Goal: Information Seeking & Learning: Learn about a topic

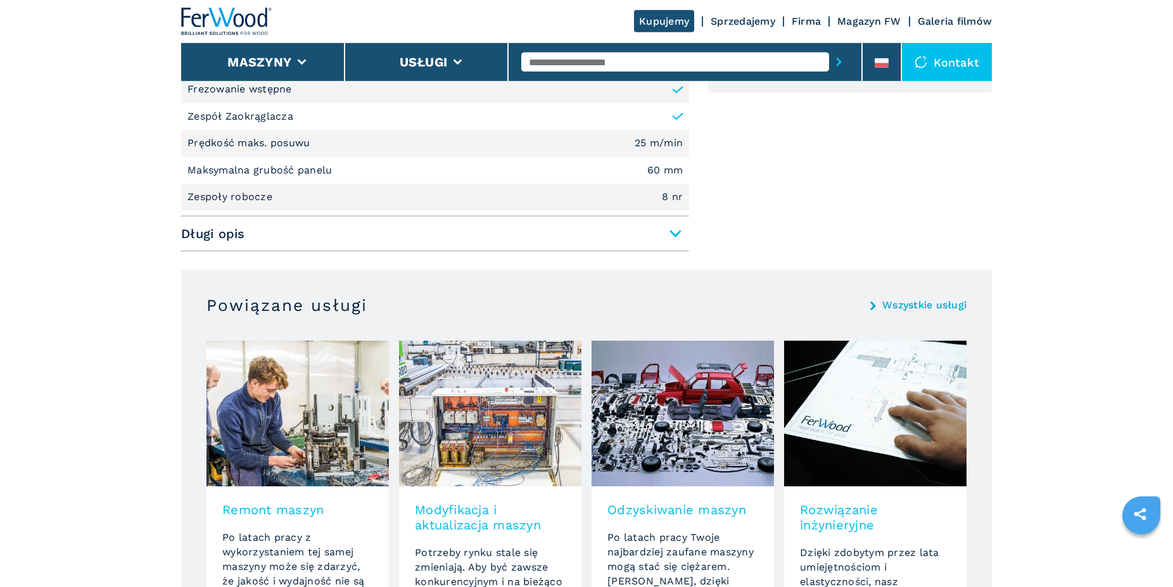
scroll to position [790, 0]
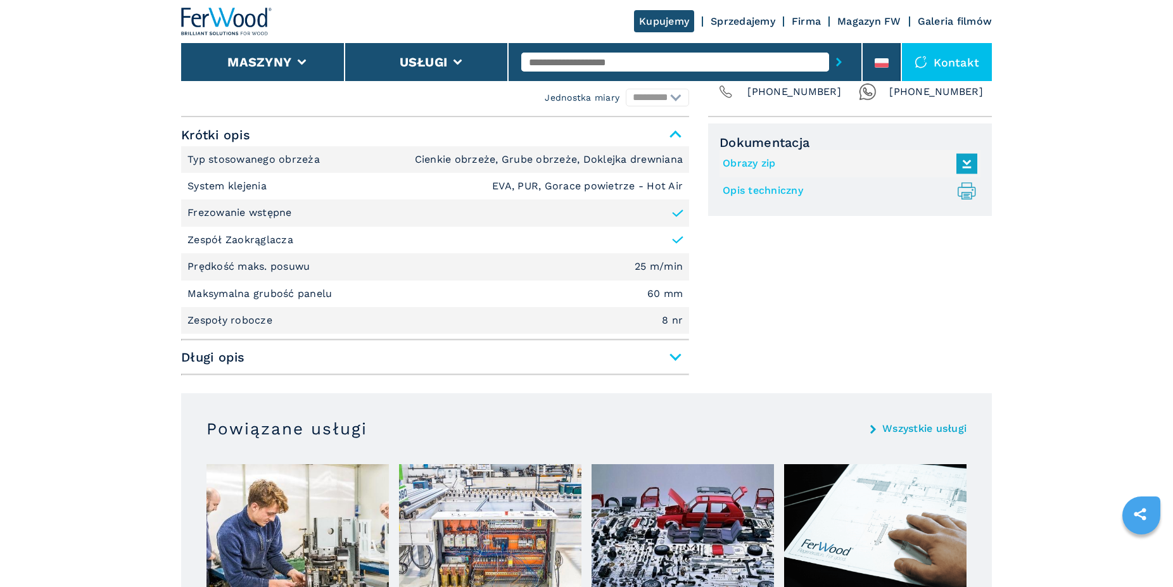
click at [674, 353] on span "Długi opis" at bounding box center [435, 357] width 508 height 23
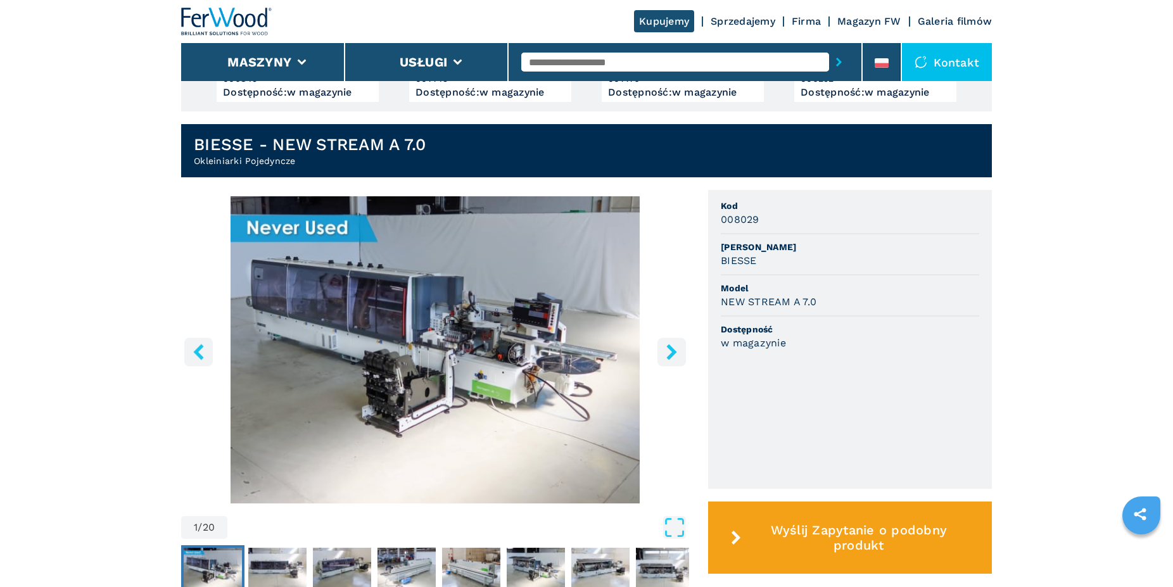
scroll to position [338, 0]
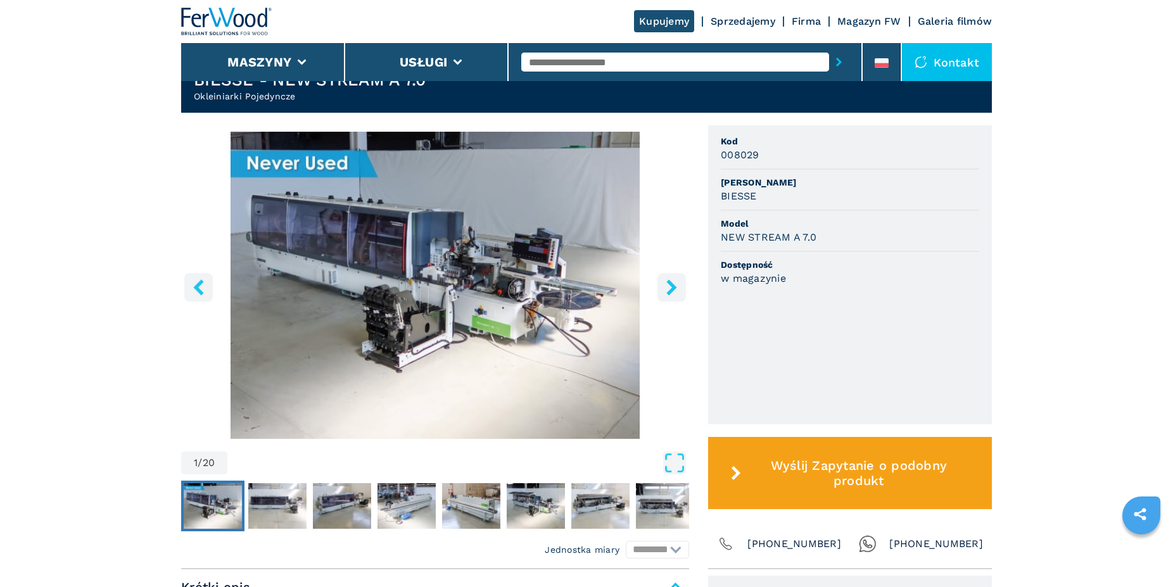
click at [666, 285] on icon "right-button" at bounding box center [672, 287] width 16 height 16
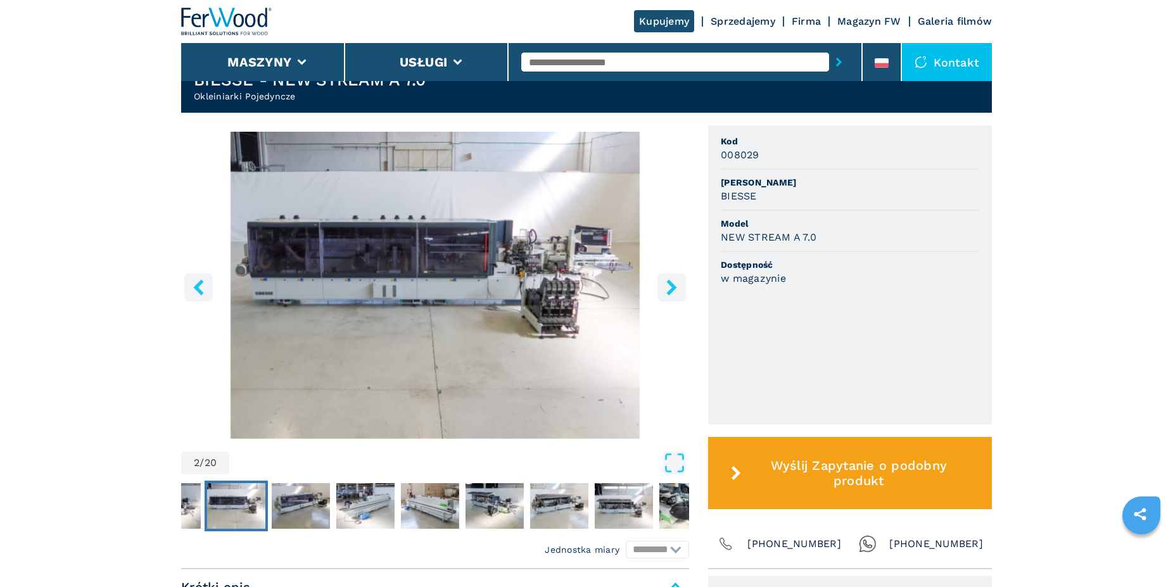
click at [666, 285] on icon "right-button" at bounding box center [672, 287] width 16 height 16
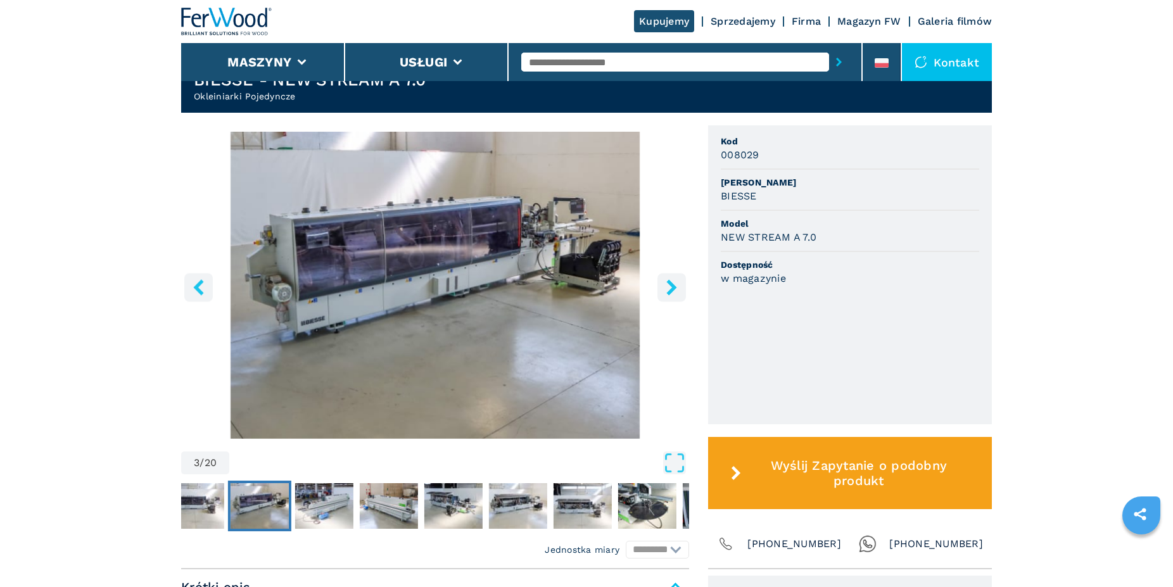
click at [666, 285] on icon "right-button" at bounding box center [672, 287] width 16 height 16
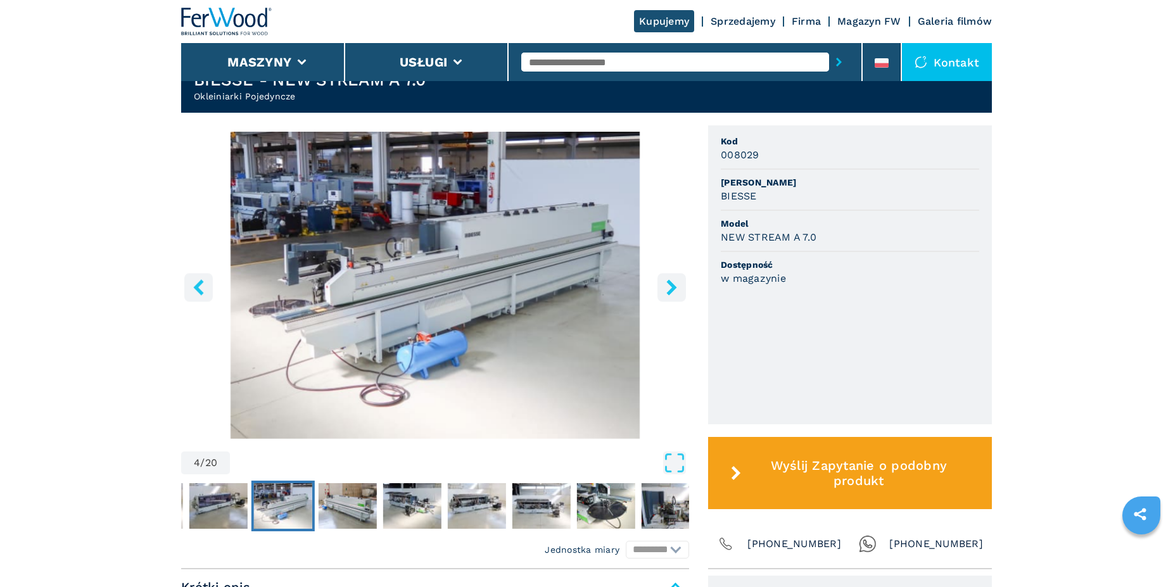
click at [666, 285] on icon "right-button" at bounding box center [672, 287] width 16 height 16
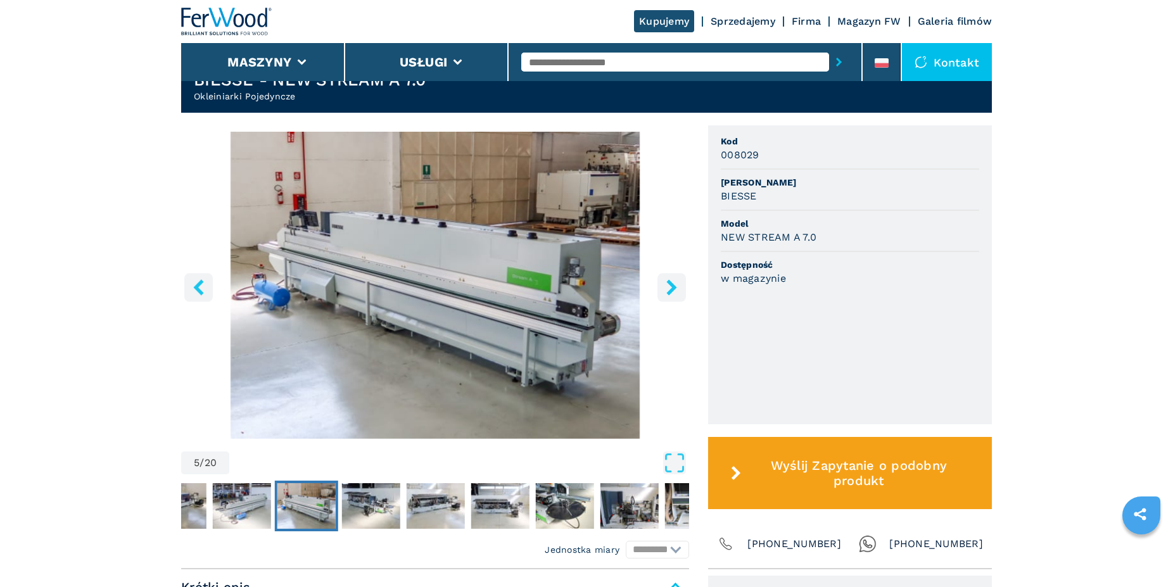
click at [666, 285] on icon "right-button" at bounding box center [672, 287] width 16 height 16
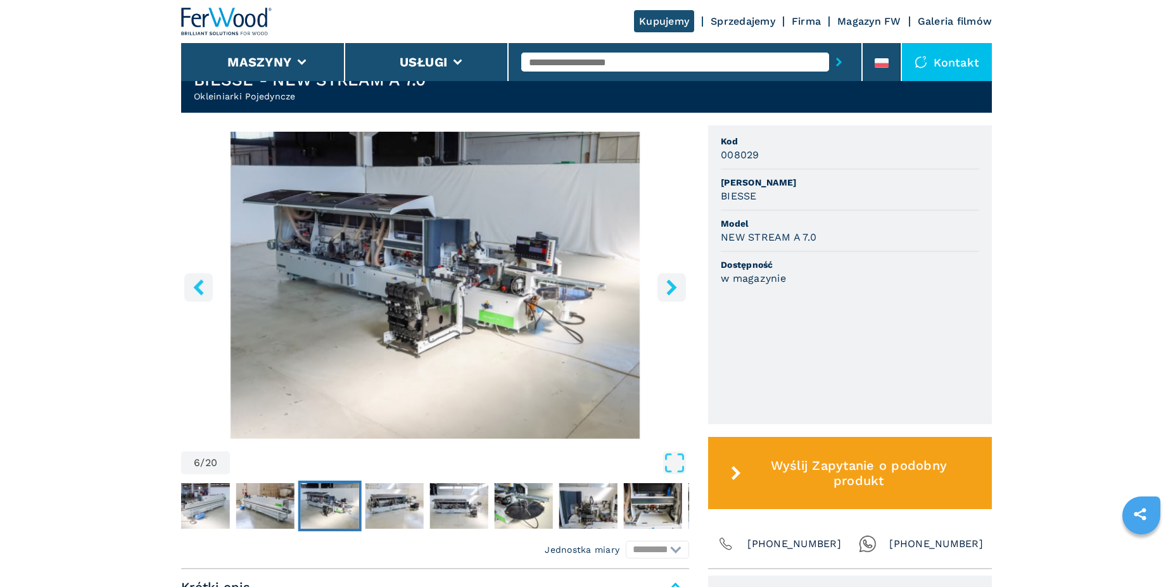
click at [666, 285] on icon "right-button" at bounding box center [672, 287] width 16 height 16
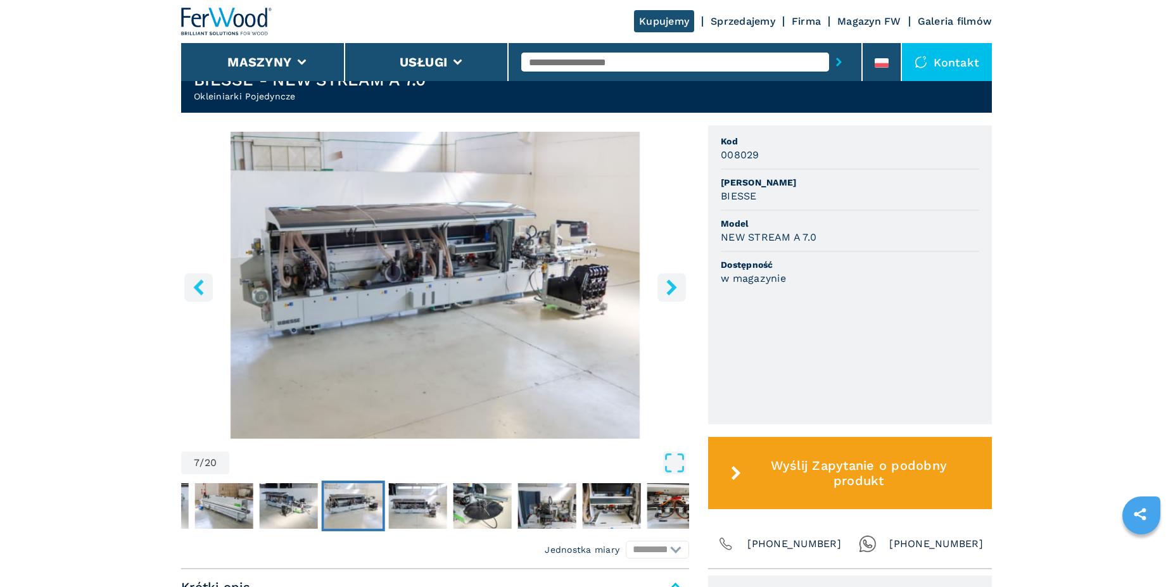
click at [666, 285] on icon "right-button" at bounding box center [672, 287] width 16 height 16
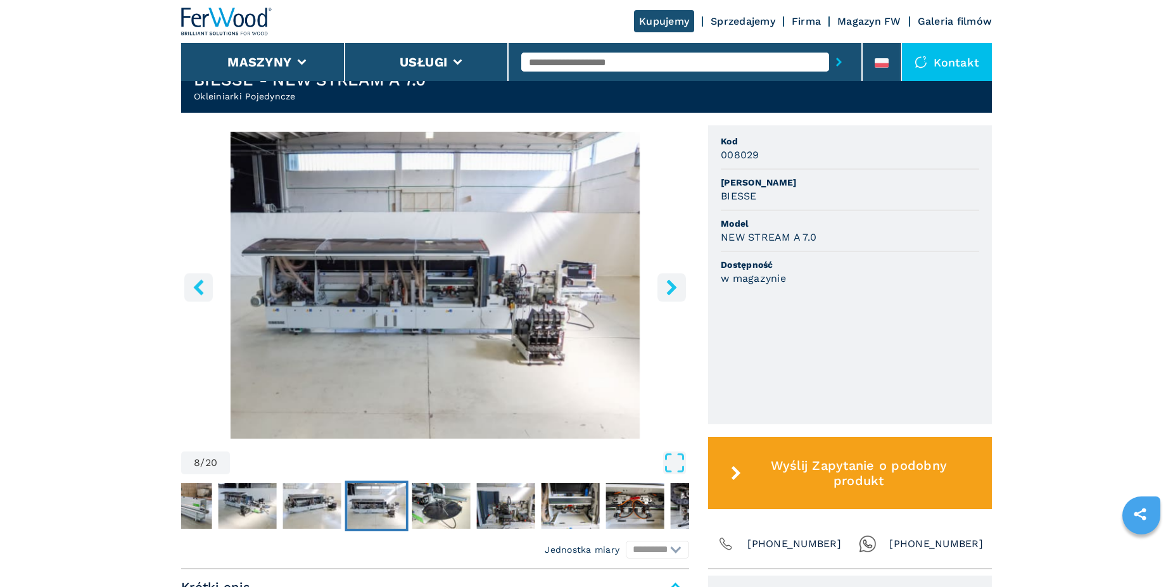
click at [667, 284] on icon "right-button" at bounding box center [672, 287] width 16 height 16
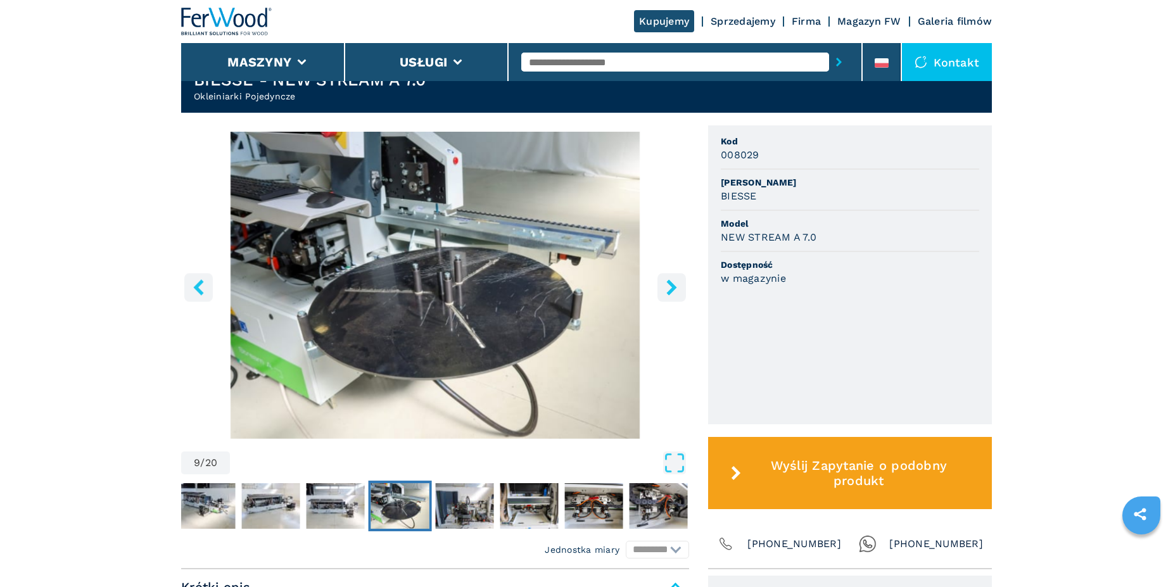
click at [670, 283] on icon "right-button" at bounding box center [671, 287] width 10 height 16
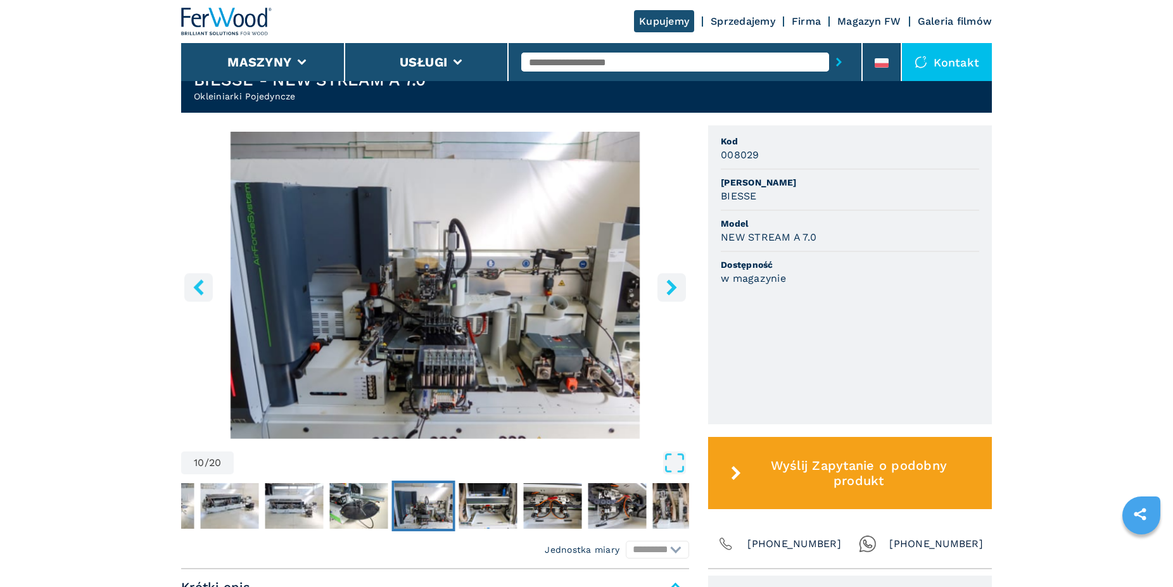
click at [670, 283] on icon "right-button" at bounding box center [671, 287] width 10 height 16
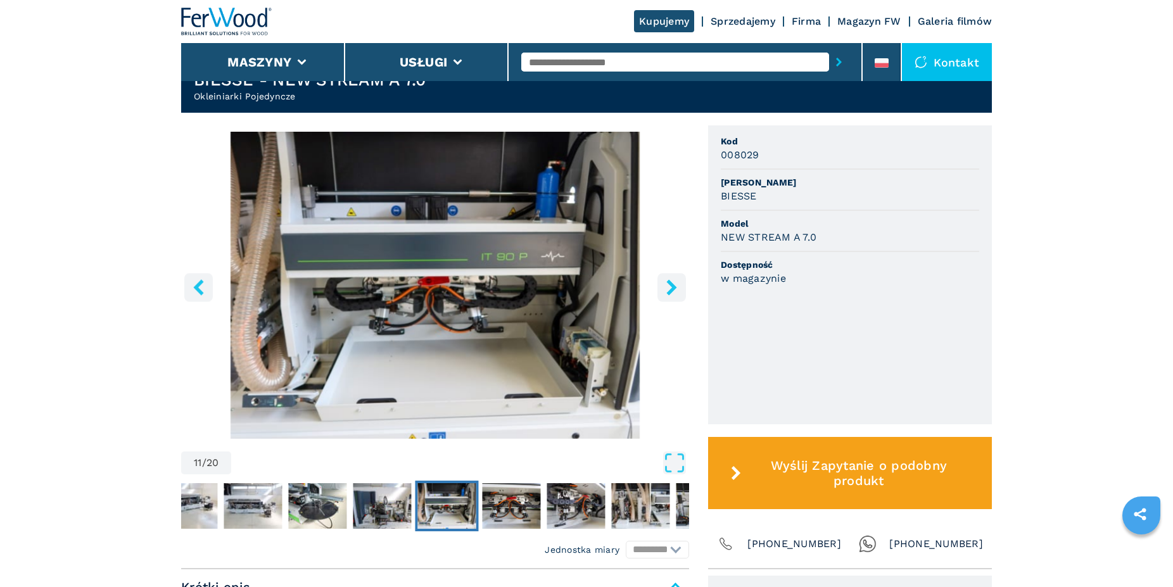
click at [670, 283] on icon "right-button" at bounding box center [671, 287] width 10 height 16
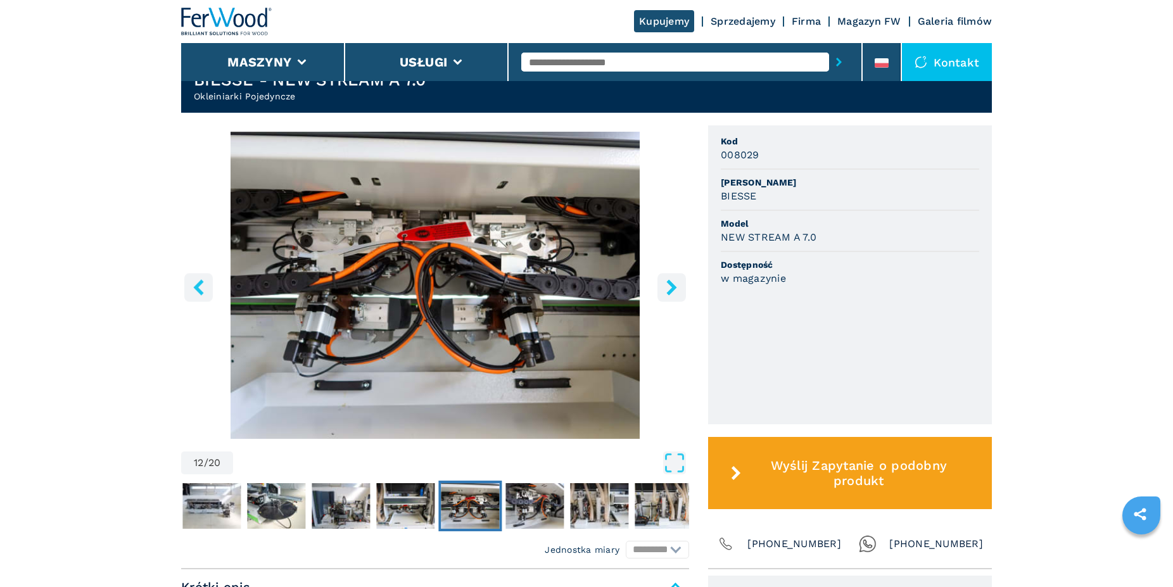
click at [670, 283] on icon "right-button" at bounding box center [671, 287] width 10 height 16
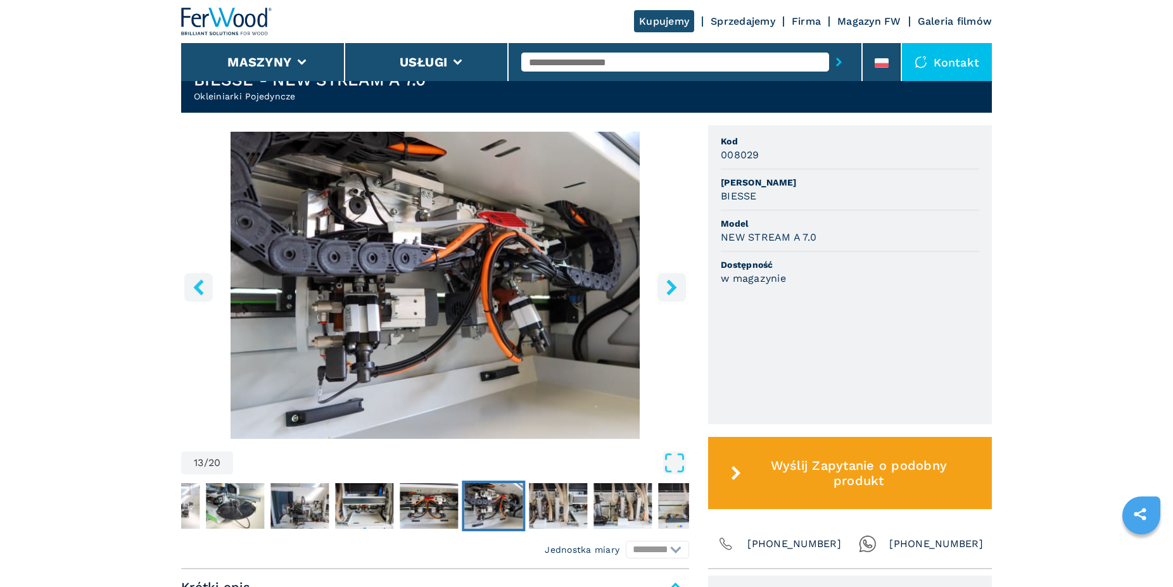
click at [670, 283] on icon "right-button" at bounding box center [671, 287] width 10 height 16
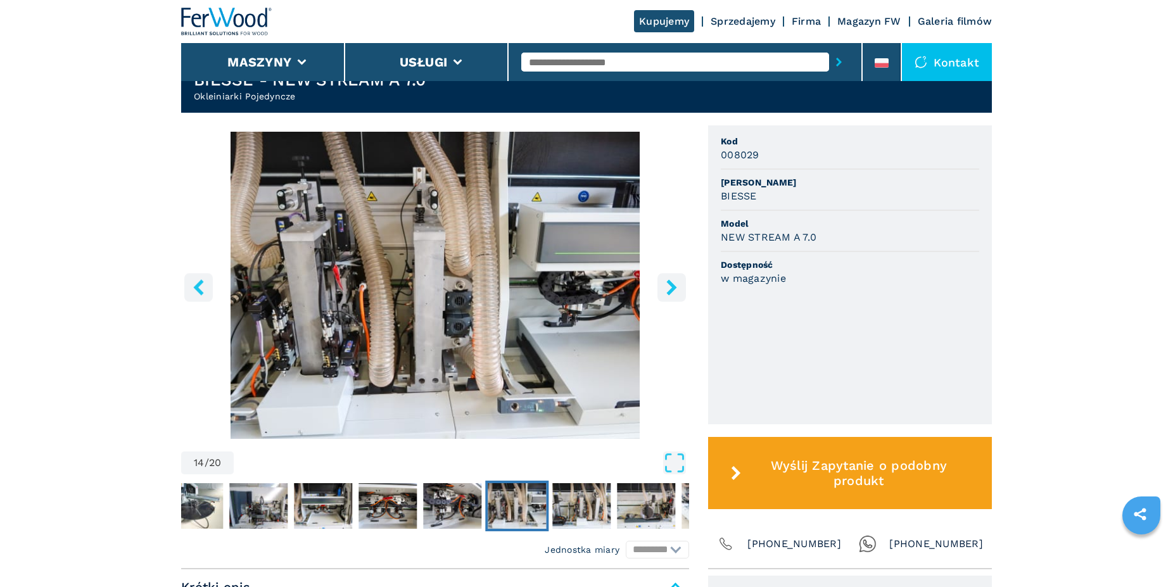
click at [670, 283] on icon "right-button" at bounding box center [671, 287] width 10 height 16
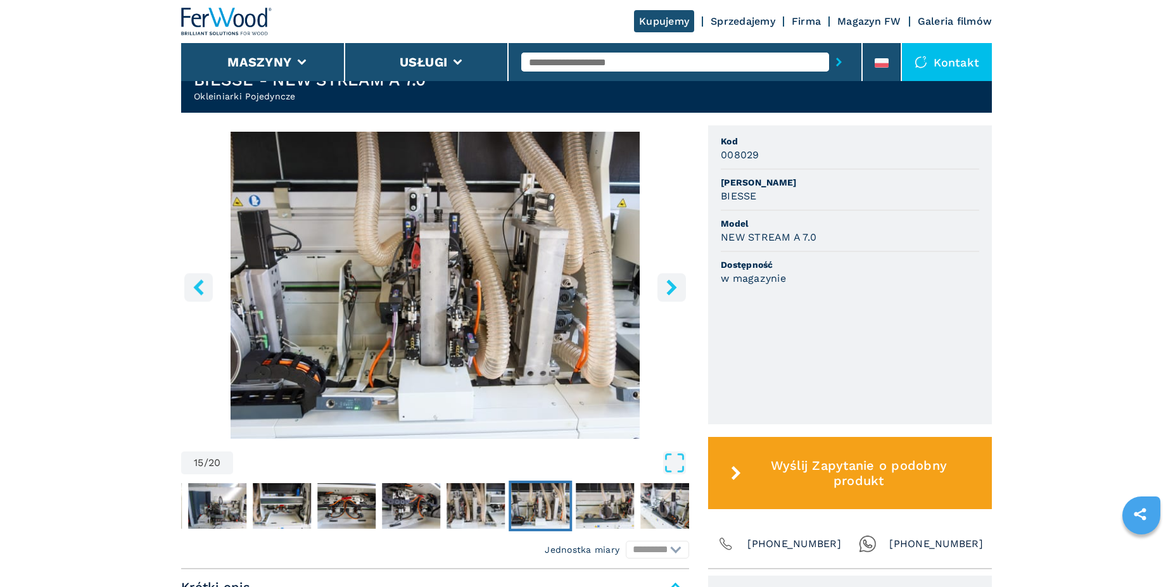
click at [670, 283] on icon "right-button" at bounding box center [671, 287] width 10 height 16
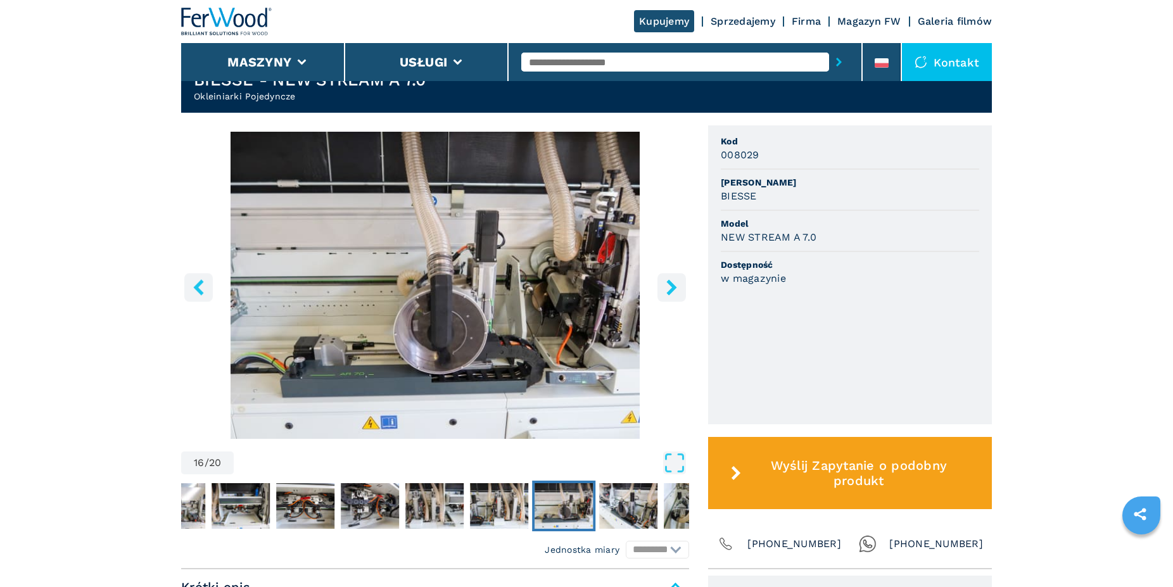
click at [670, 283] on icon "right-button" at bounding box center [671, 287] width 10 height 16
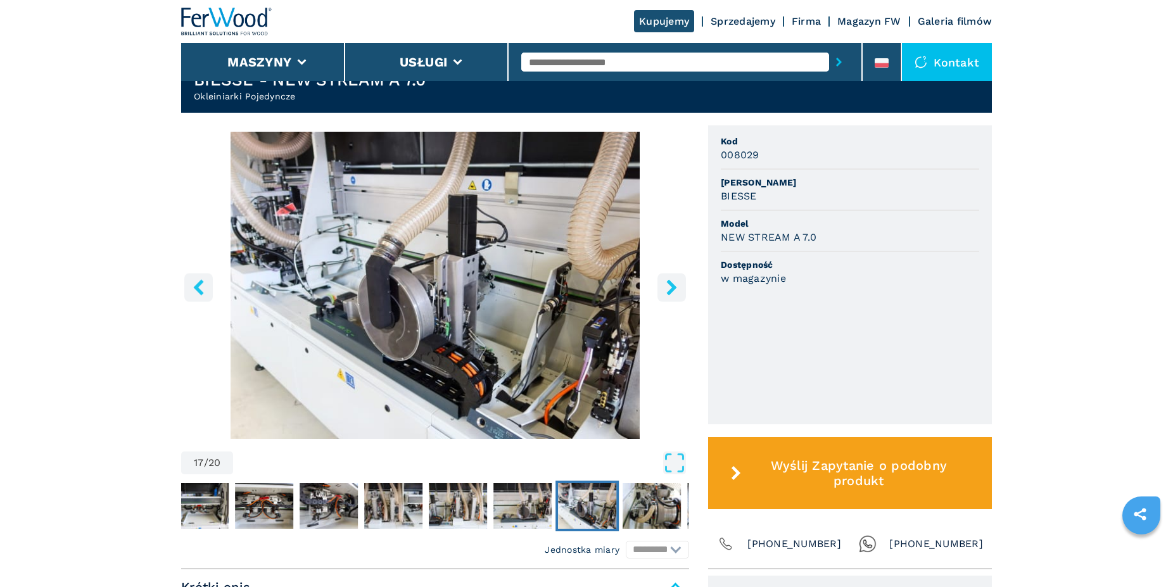
click at [670, 283] on icon "right-button" at bounding box center [671, 287] width 10 height 16
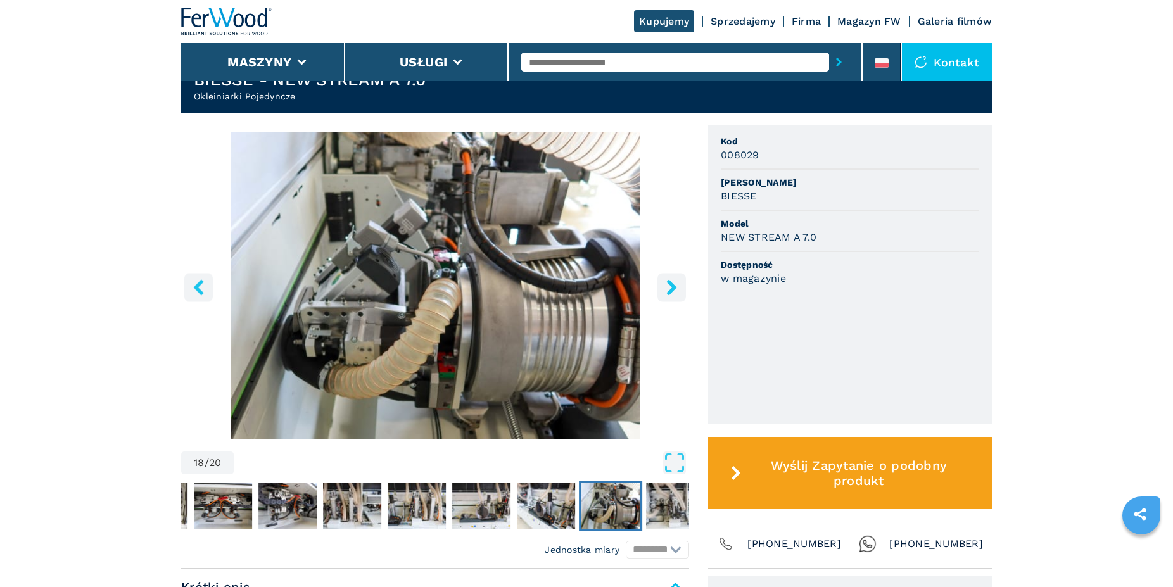
click at [670, 283] on icon "right-button" at bounding box center [671, 287] width 10 height 16
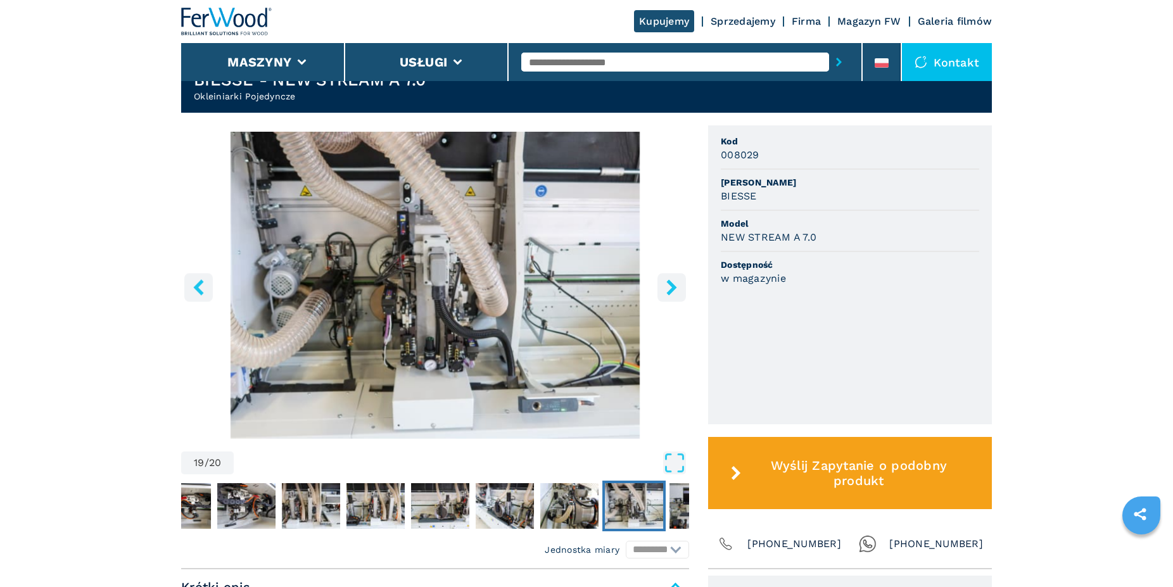
click at [670, 283] on icon "right-button" at bounding box center [671, 287] width 10 height 16
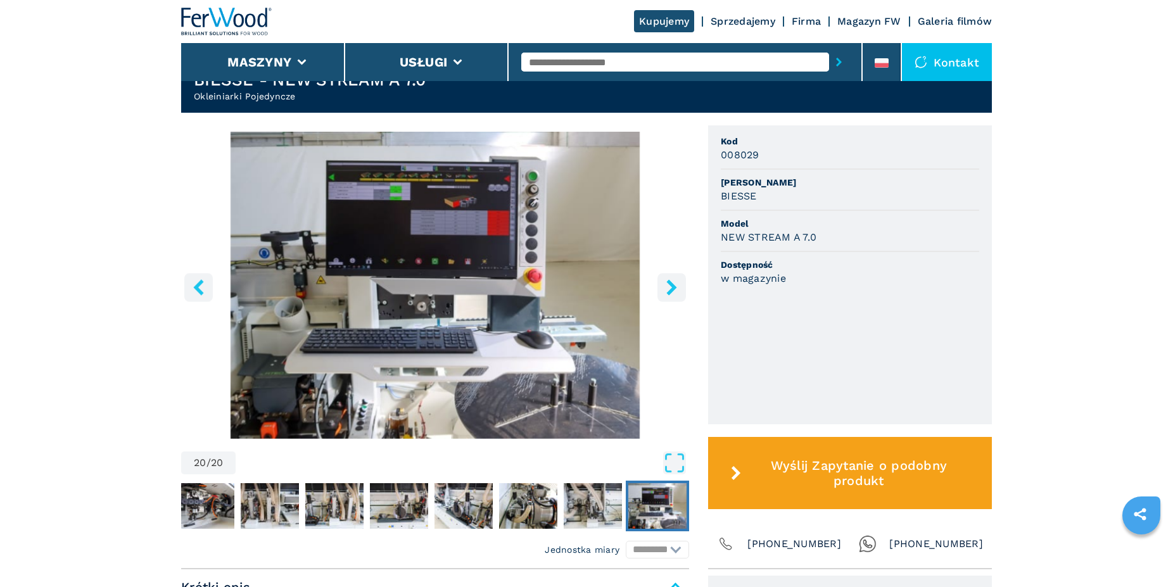
click at [670, 283] on icon "right-button" at bounding box center [671, 287] width 10 height 16
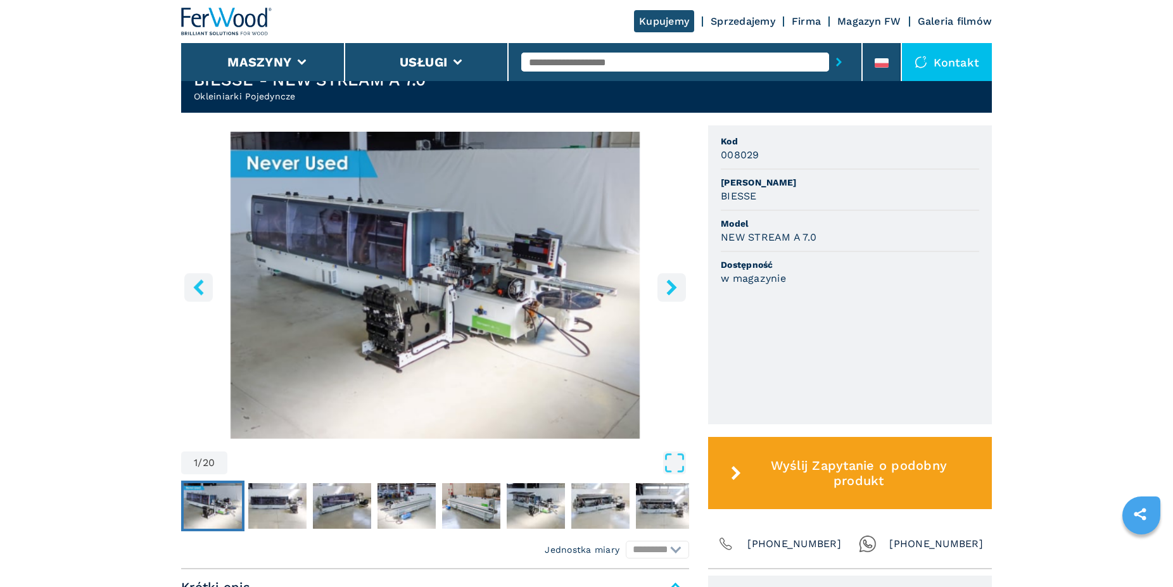
click at [670, 283] on icon "right-button" at bounding box center [671, 287] width 10 height 16
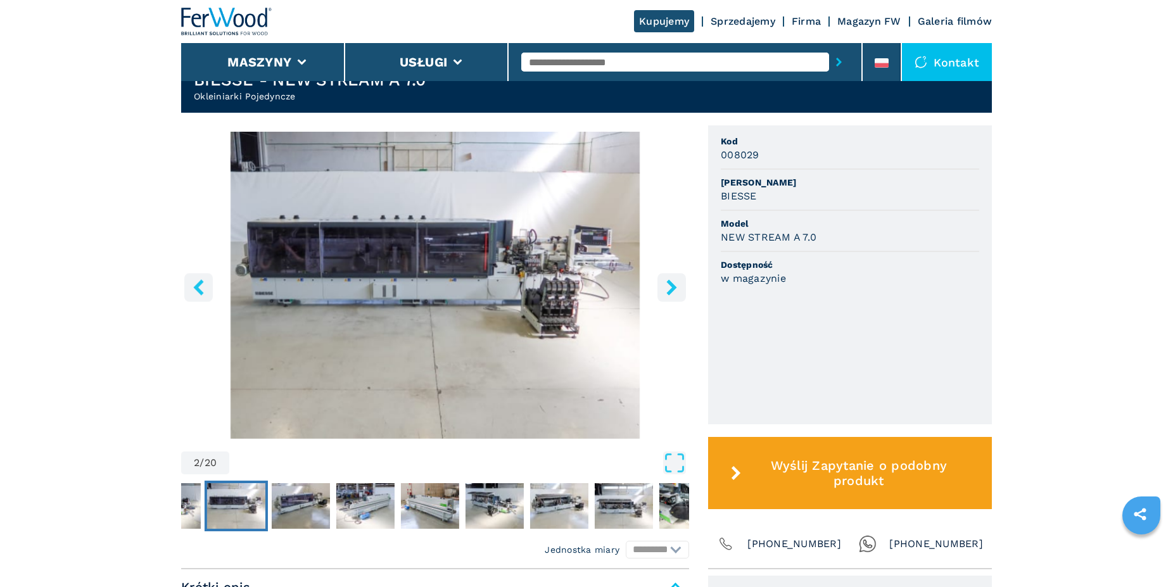
click at [670, 283] on icon "right-button" at bounding box center [671, 287] width 10 height 16
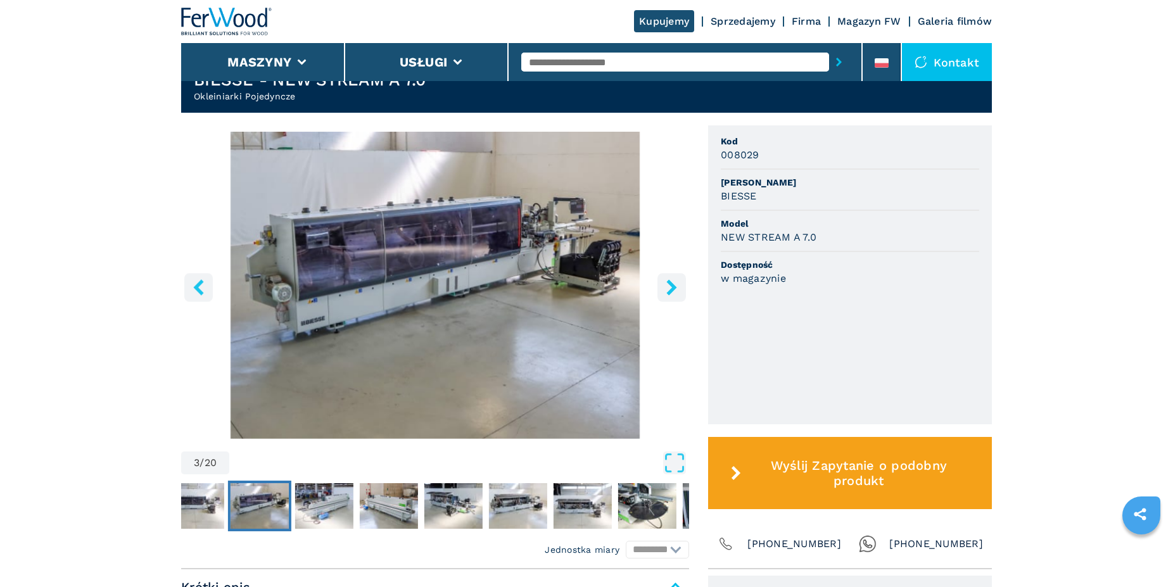
click at [670, 283] on icon "right-button" at bounding box center [671, 287] width 10 height 16
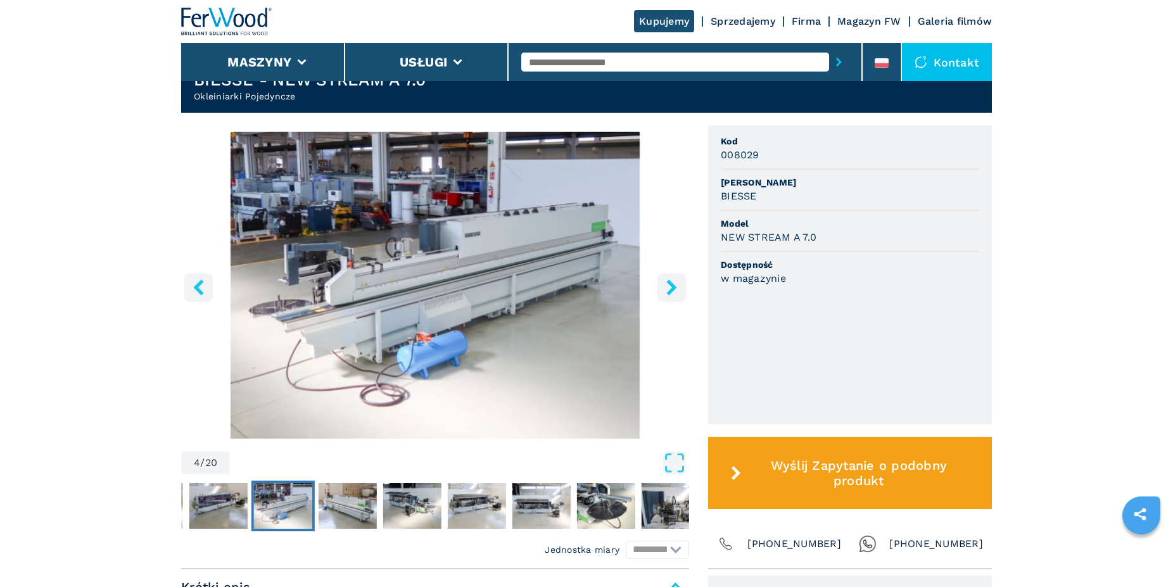
click at [670, 283] on icon "right-button" at bounding box center [671, 287] width 10 height 16
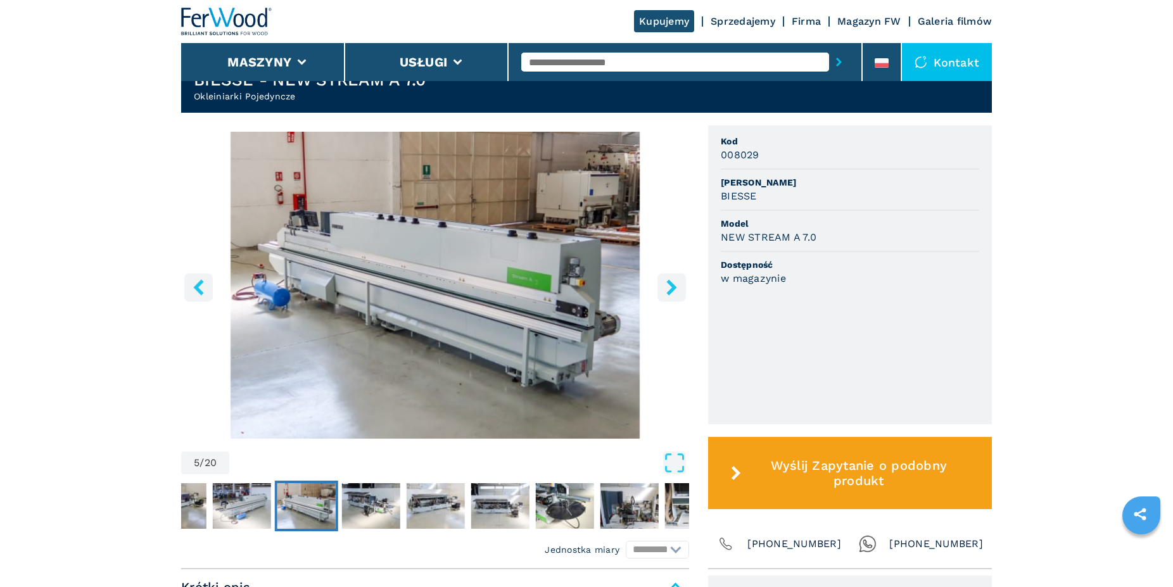
click at [670, 283] on icon "right-button" at bounding box center [671, 287] width 10 height 16
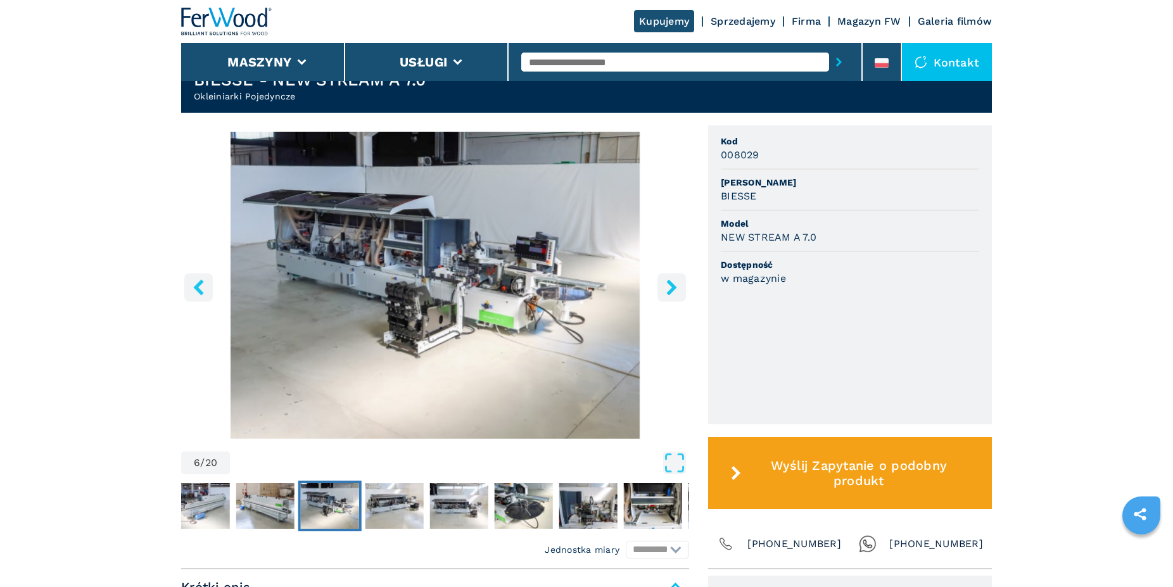
click at [670, 283] on icon "right-button" at bounding box center [671, 287] width 10 height 16
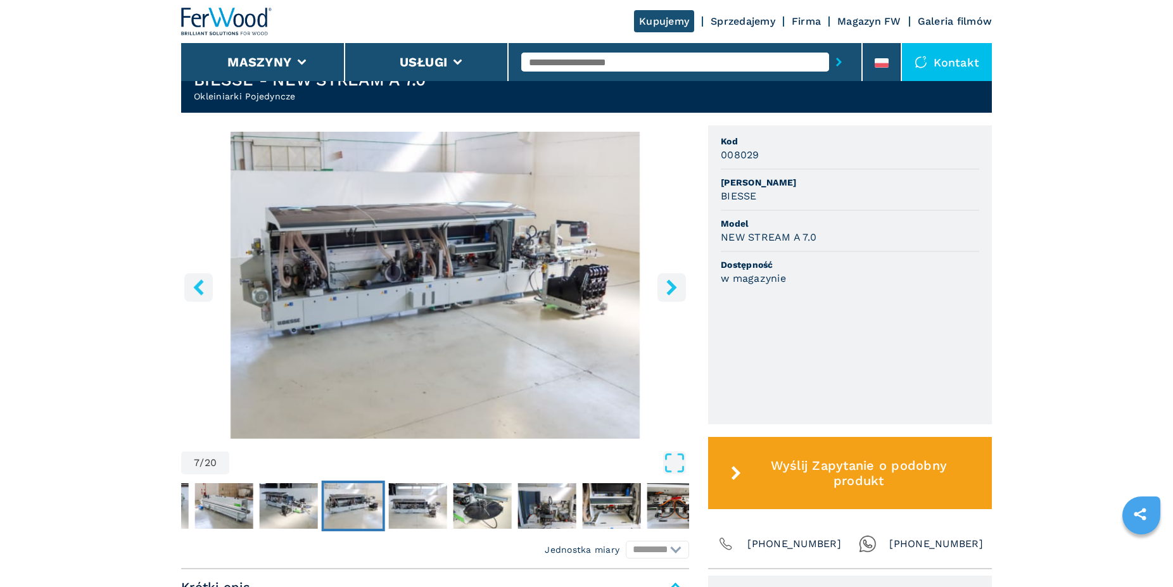
click at [670, 283] on icon "right-button" at bounding box center [671, 287] width 10 height 16
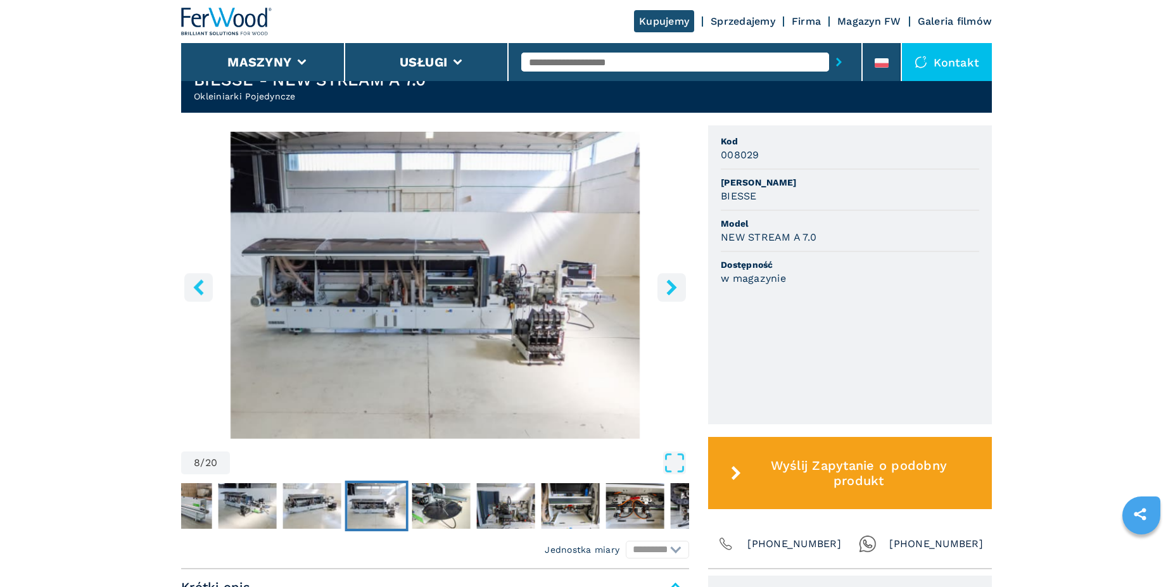
click at [670, 283] on icon "right-button" at bounding box center [671, 287] width 10 height 16
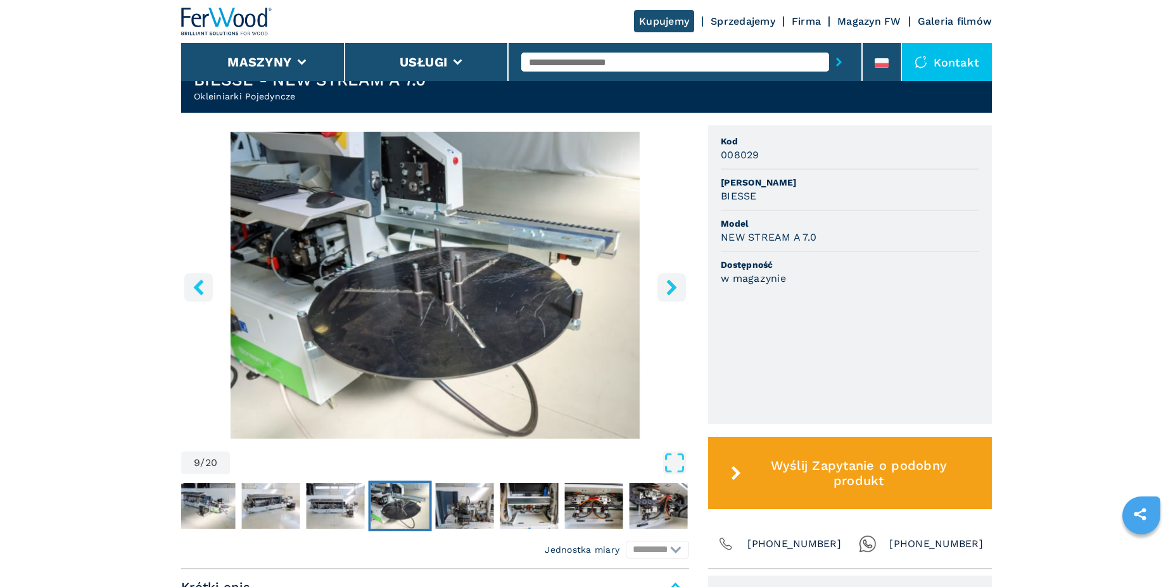
click at [670, 283] on icon "right-button" at bounding box center [671, 287] width 10 height 16
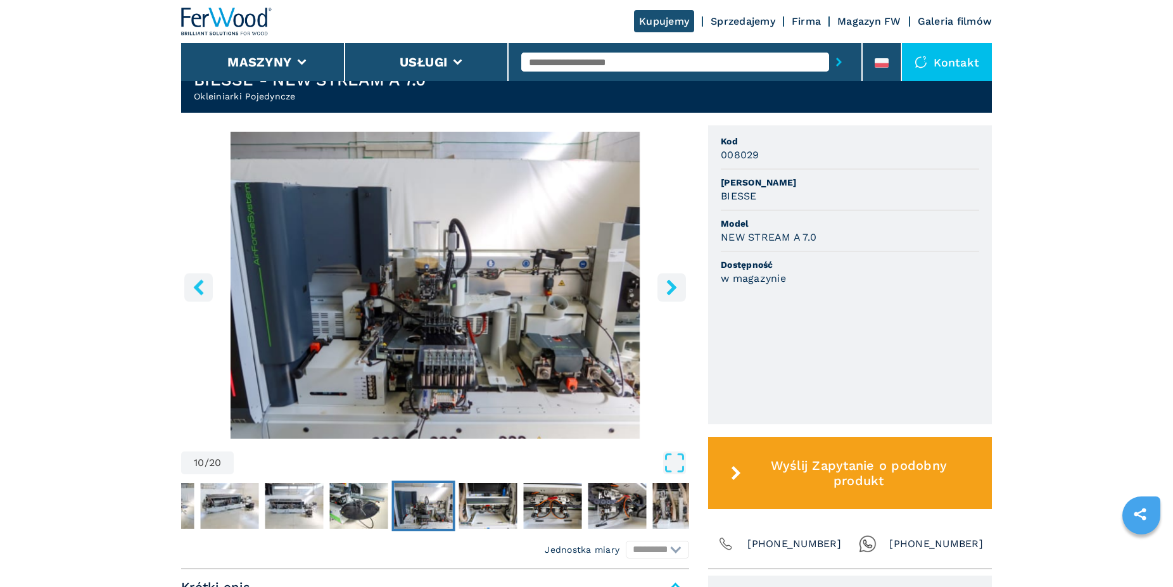
click at [670, 283] on icon "right-button" at bounding box center [671, 287] width 10 height 16
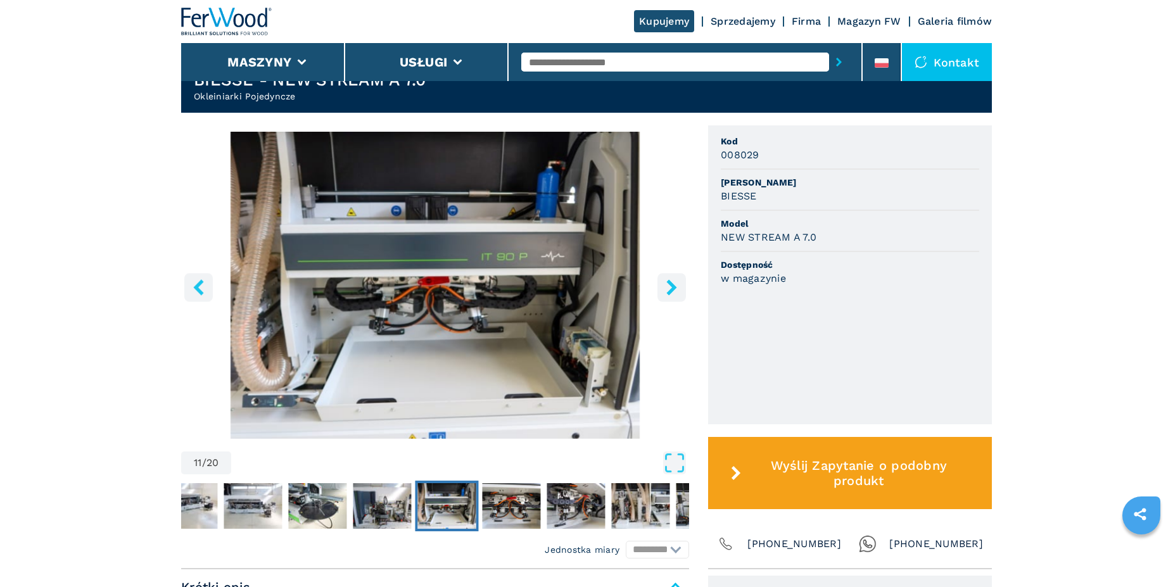
click at [670, 283] on icon "right-button" at bounding box center [671, 287] width 10 height 16
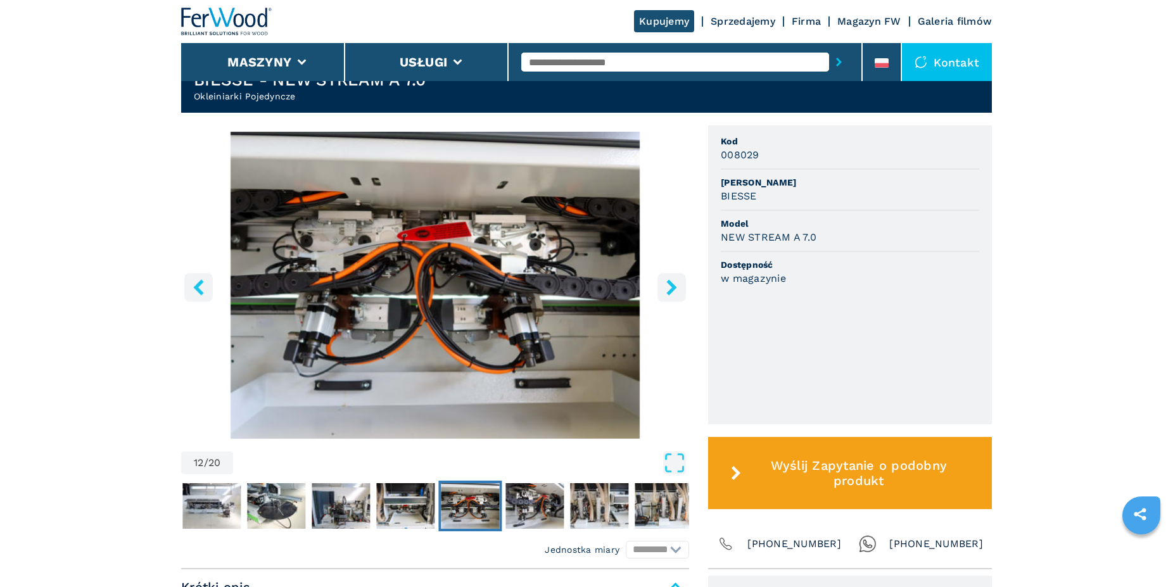
click at [670, 283] on icon "right-button" at bounding box center [671, 287] width 10 height 16
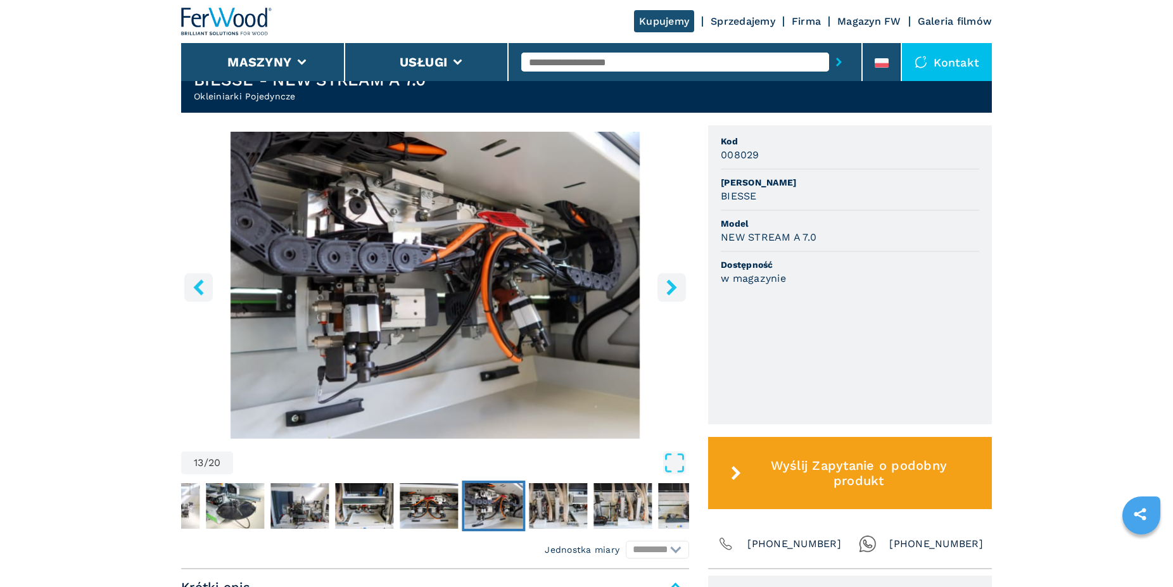
click at [670, 283] on icon "right-button" at bounding box center [671, 287] width 10 height 16
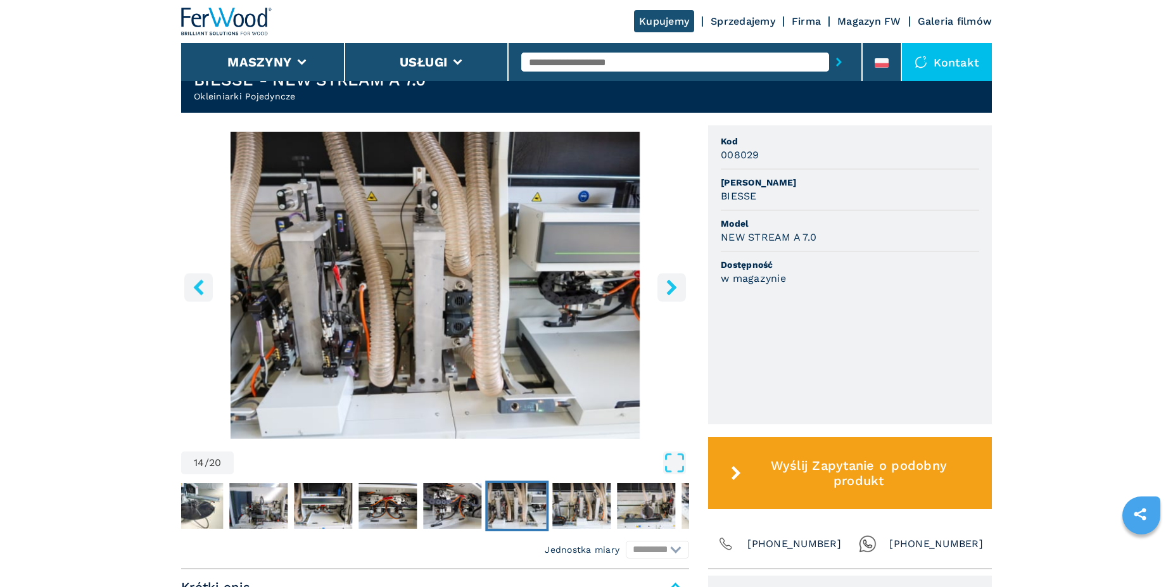
click at [671, 282] on icon "right-button" at bounding box center [671, 287] width 10 height 16
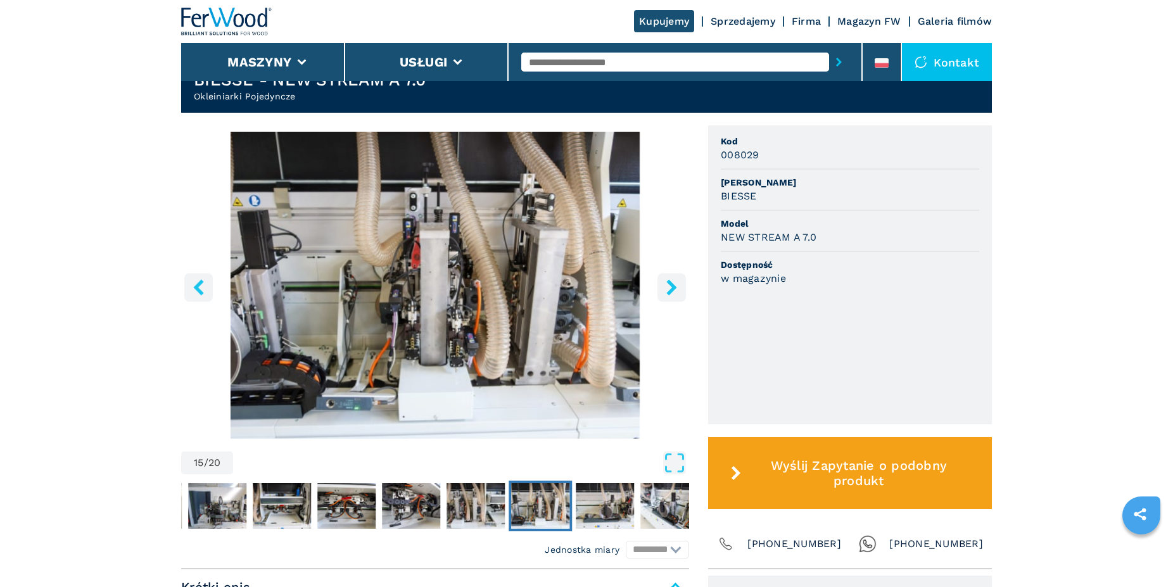
click at [671, 282] on icon "right-button" at bounding box center [671, 287] width 10 height 16
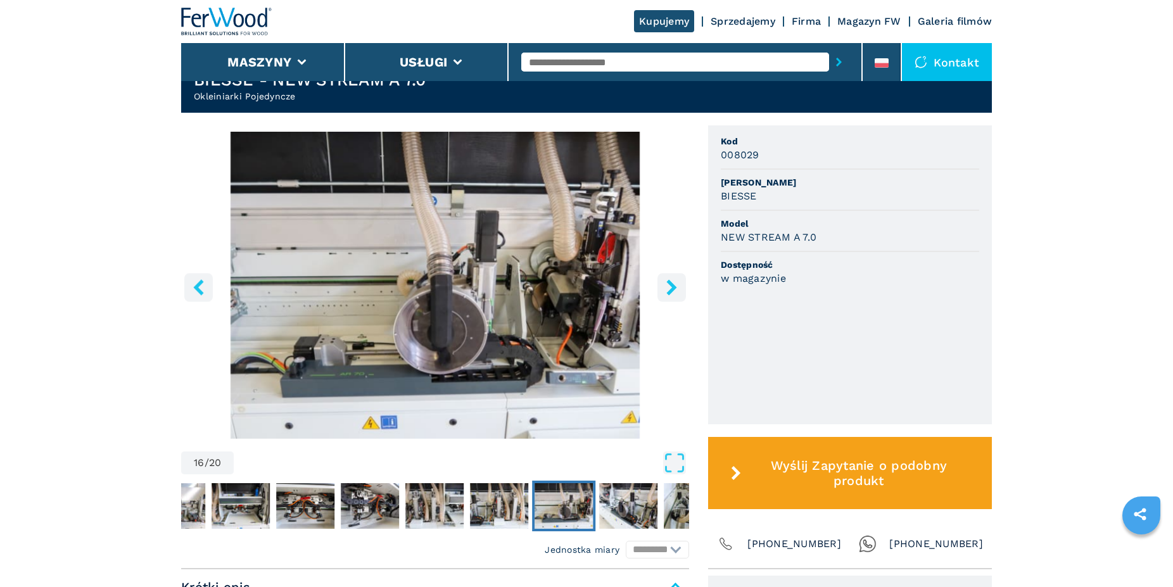
click at [671, 282] on icon "right-button" at bounding box center [671, 287] width 10 height 16
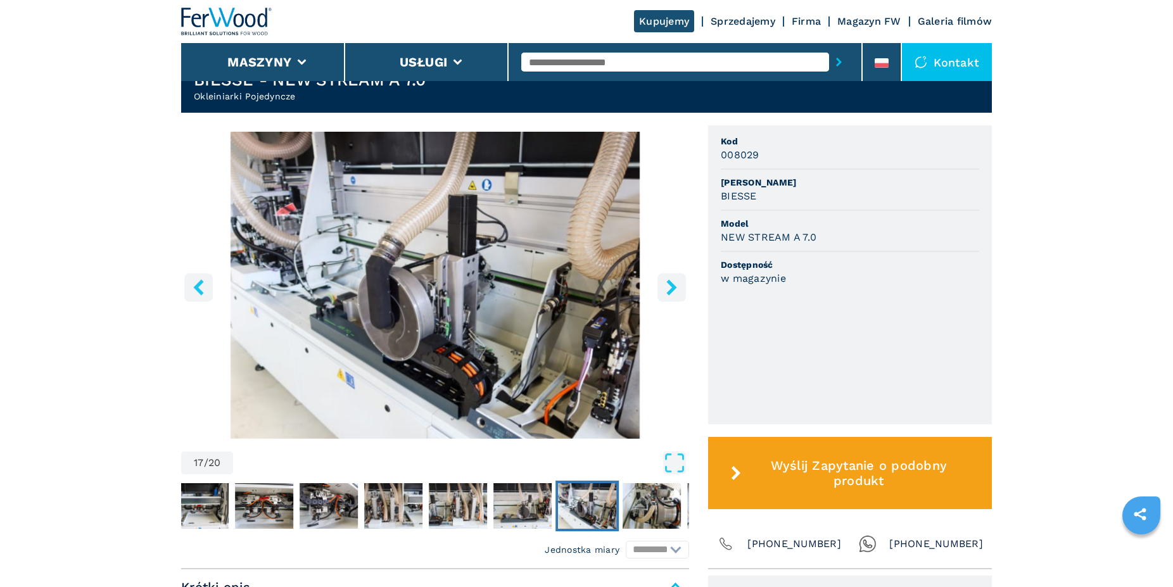
click at [671, 282] on icon "right-button" at bounding box center [671, 287] width 10 height 16
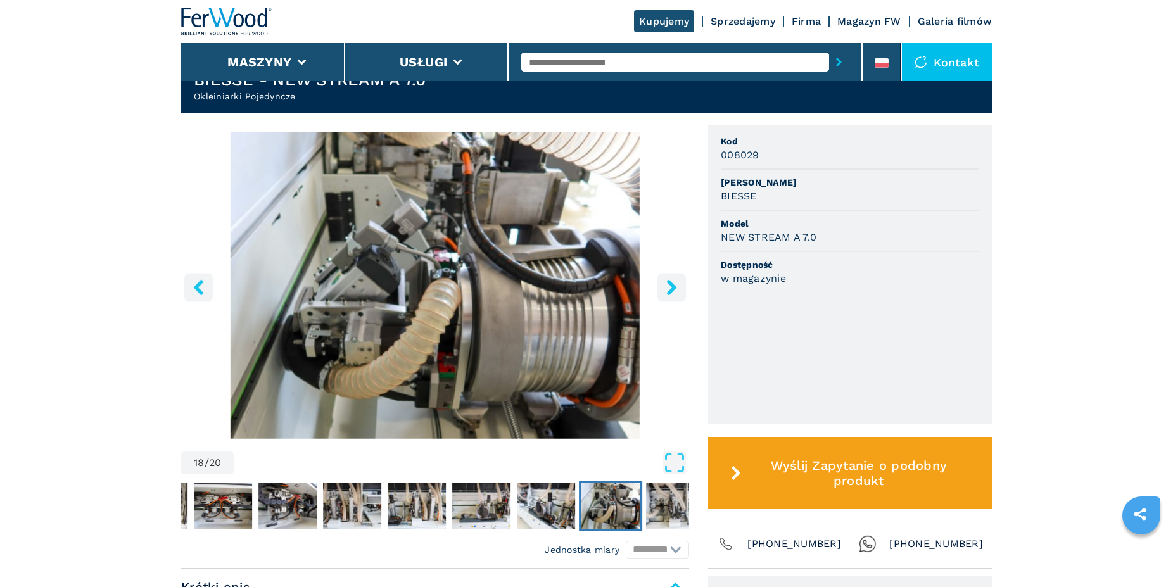
click at [671, 282] on icon "right-button" at bounding box center [671, 287] width 10 height 16
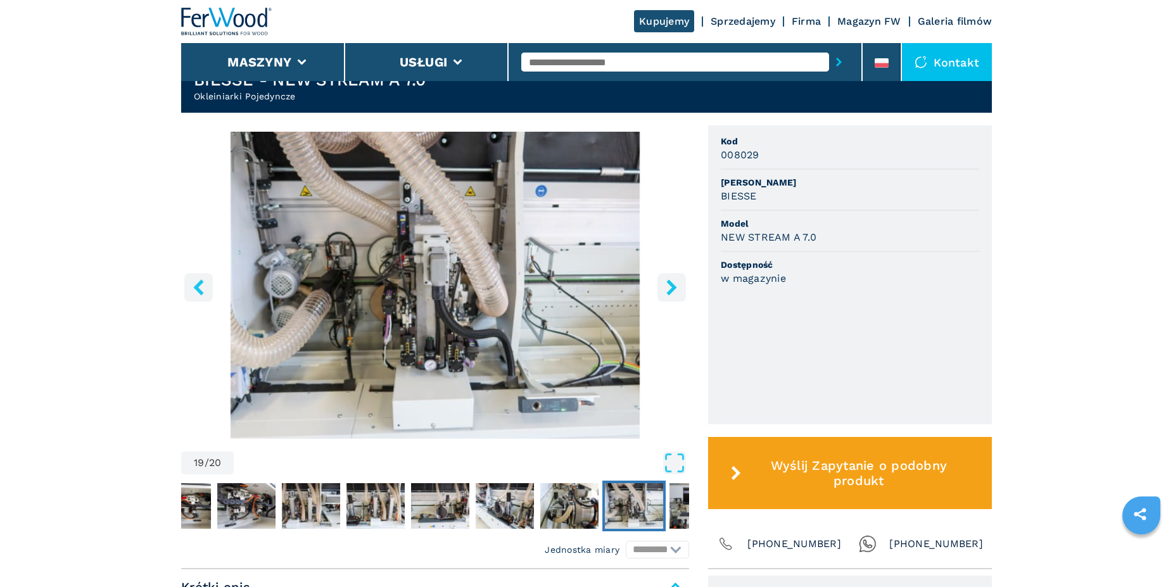
click at [671, 282] on icon "right-button" at bounding box center [671, 287] width 10 height 16
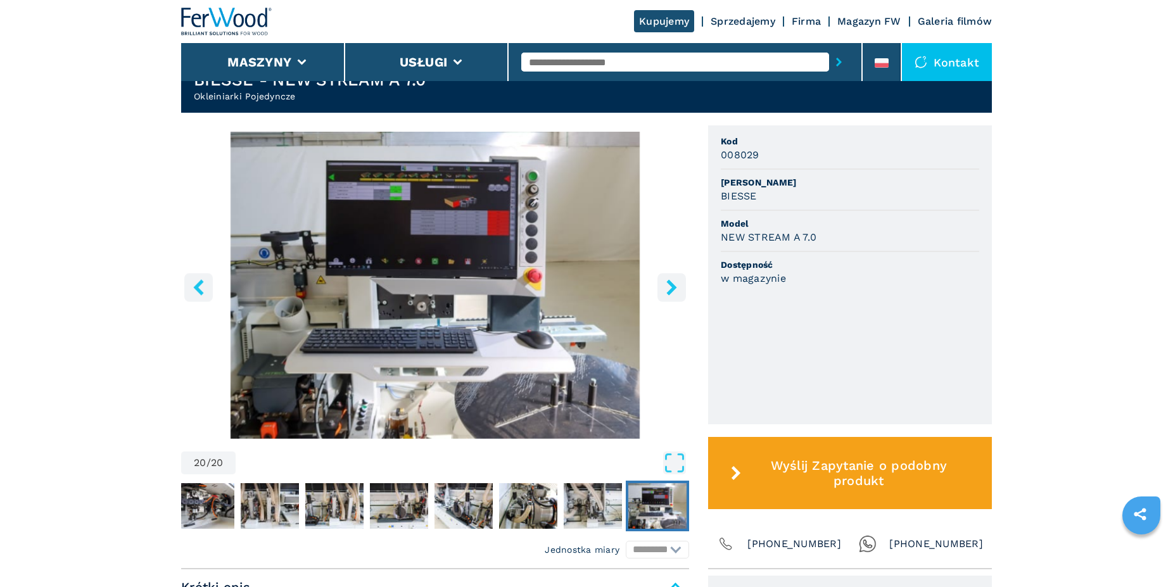
click at [671, 282] on icon "right-button" at bounding box center [671, 287] width 10 height 16
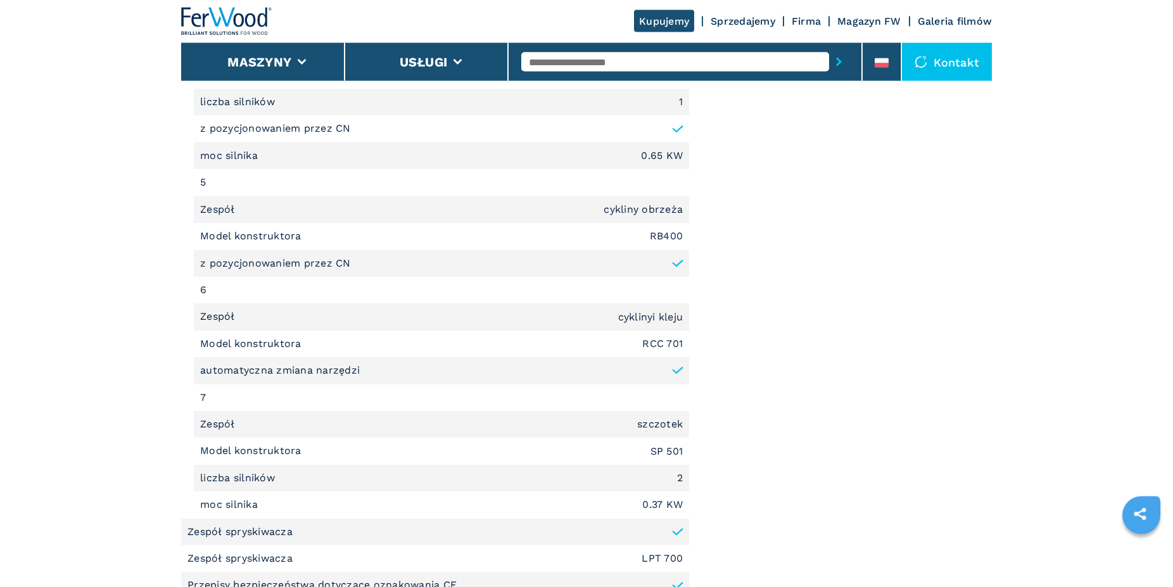
scroll to position [2129, 0]
